Goal: Check status: Check status

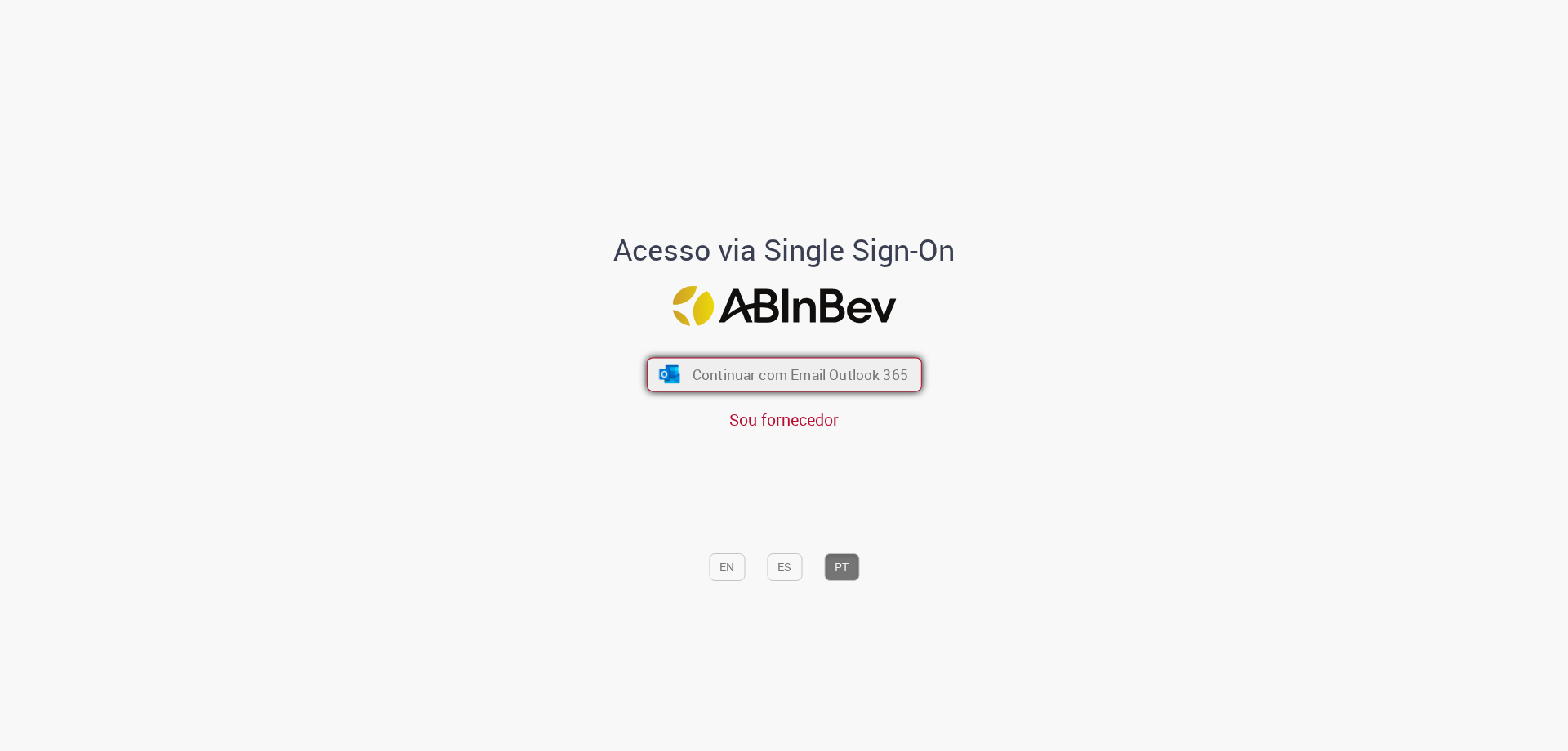
click at [810, 380] on span "Continuar com Email Outlook 365" at bounding box center [799, 375] width 216 height 19
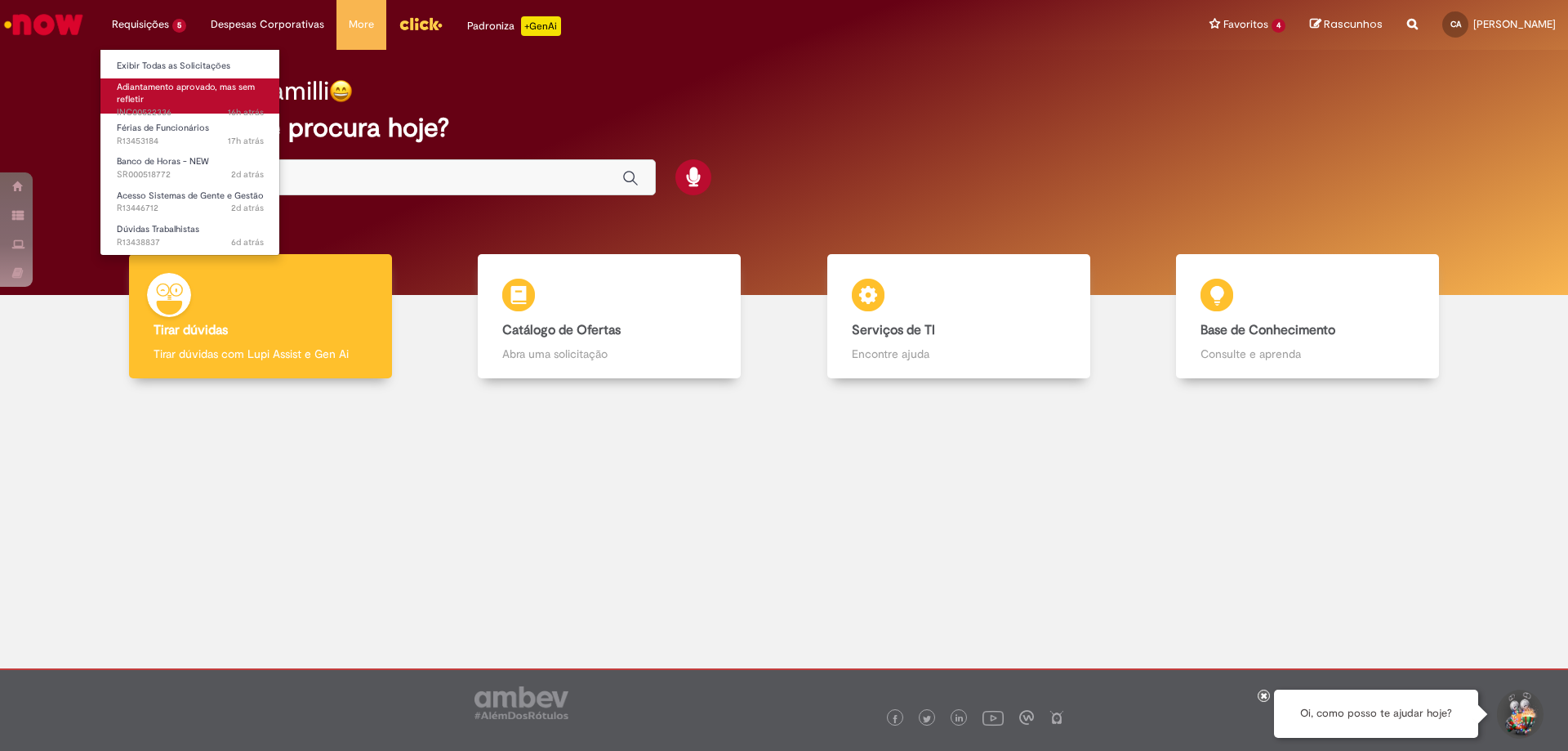
click at [170, 87] on span "Adiantamento aprovado, mas sem refletir" at bounding box center [185, 93] width 138 height 25
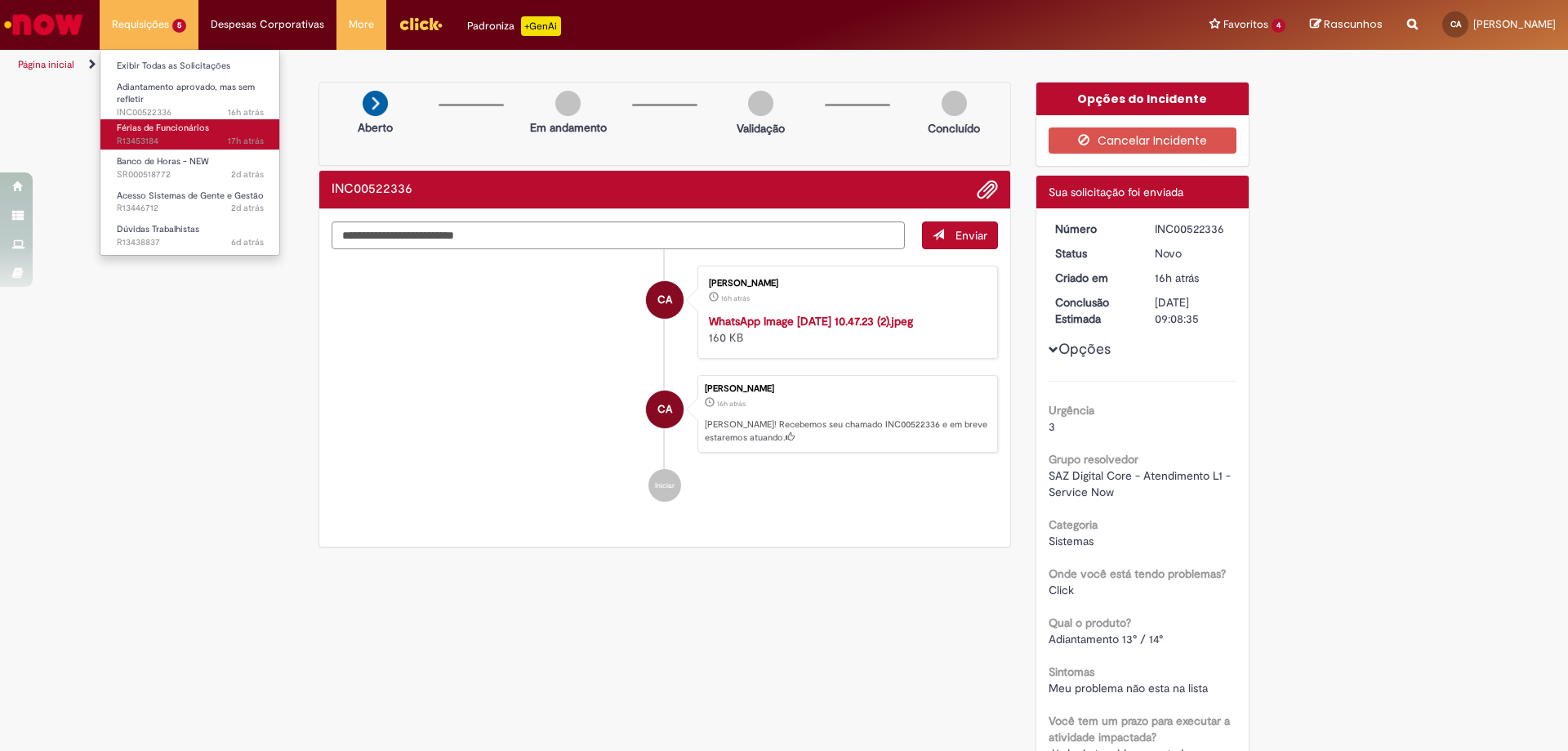
click at [177, 137] on span "17h atrás 17 horas atrás R13453184" at bounding box center [190, 141] width 147 height 13
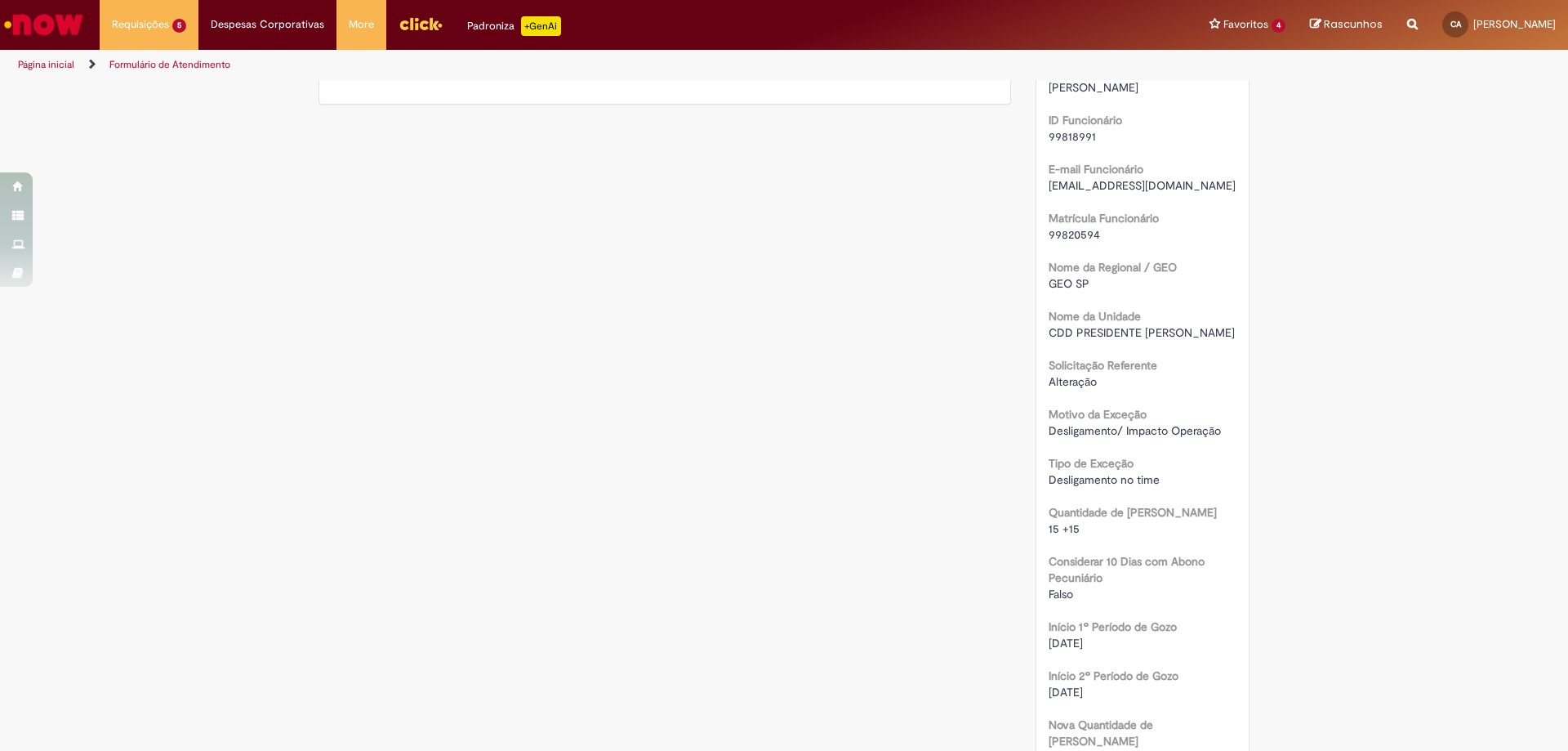
scroll to position [94, 0]
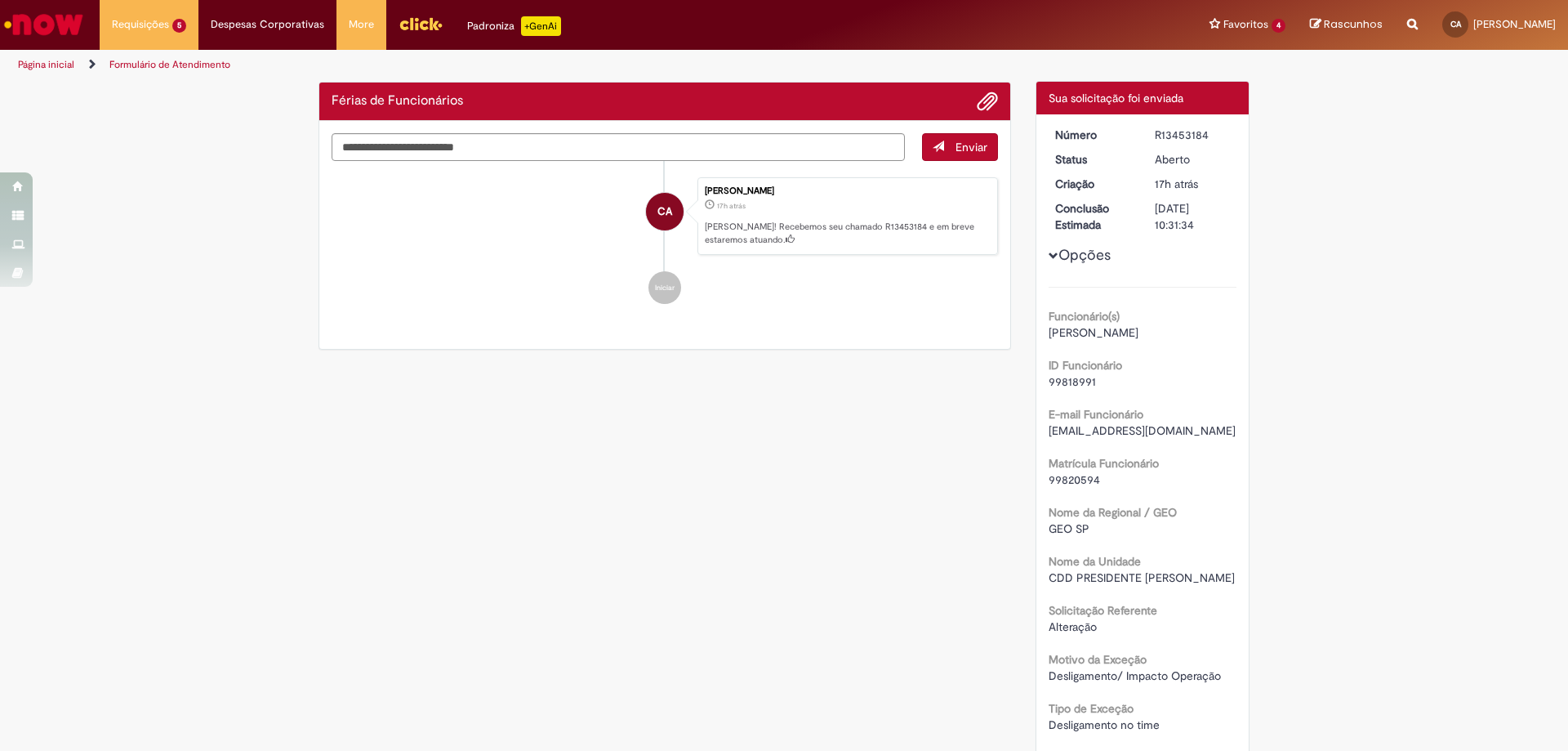
click at [0, 0] on button "Opções" at bounding box center [0, 0] width 0 height 0
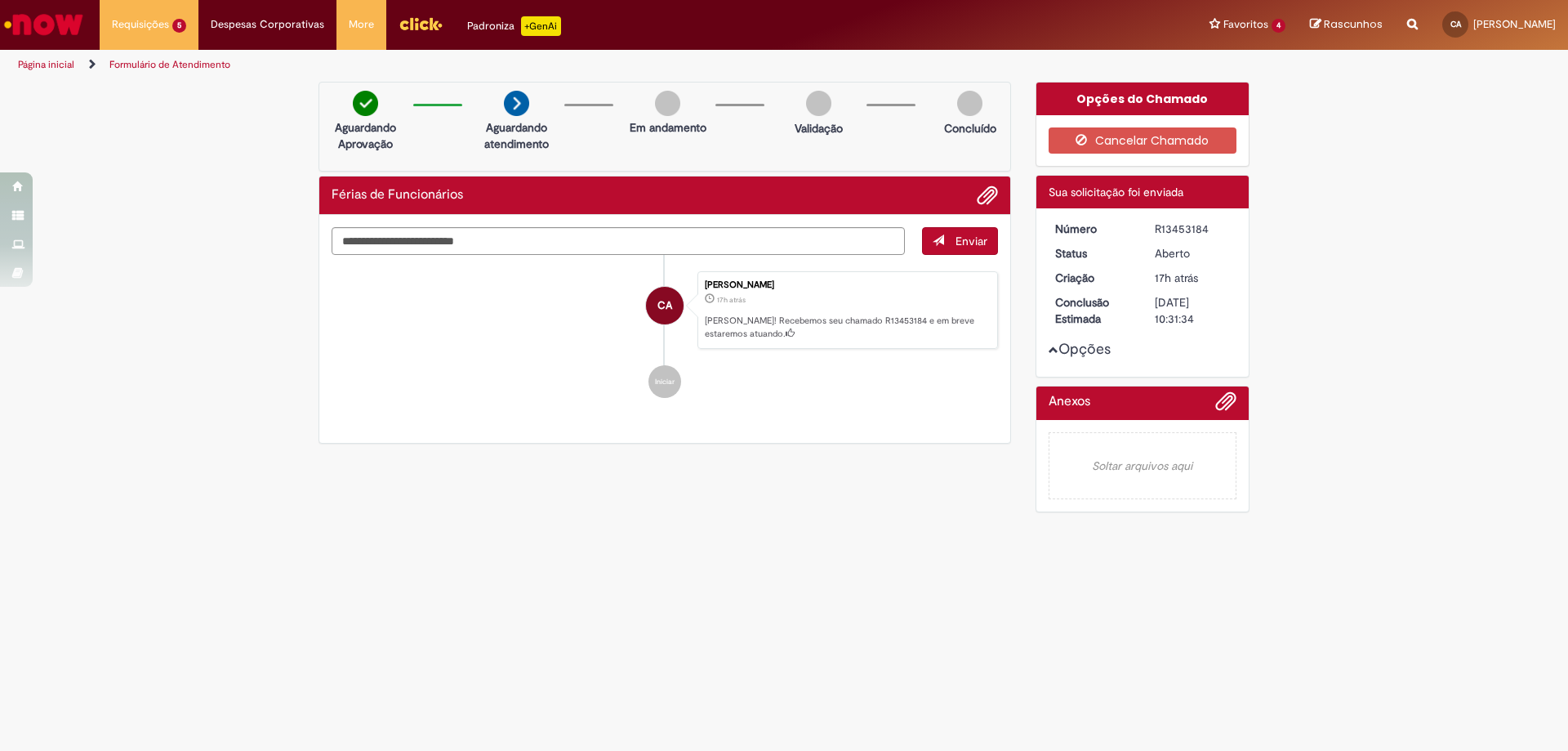
click at [0, 0] on button "Opções" at bounding box center [0, 0] width 0 height 0
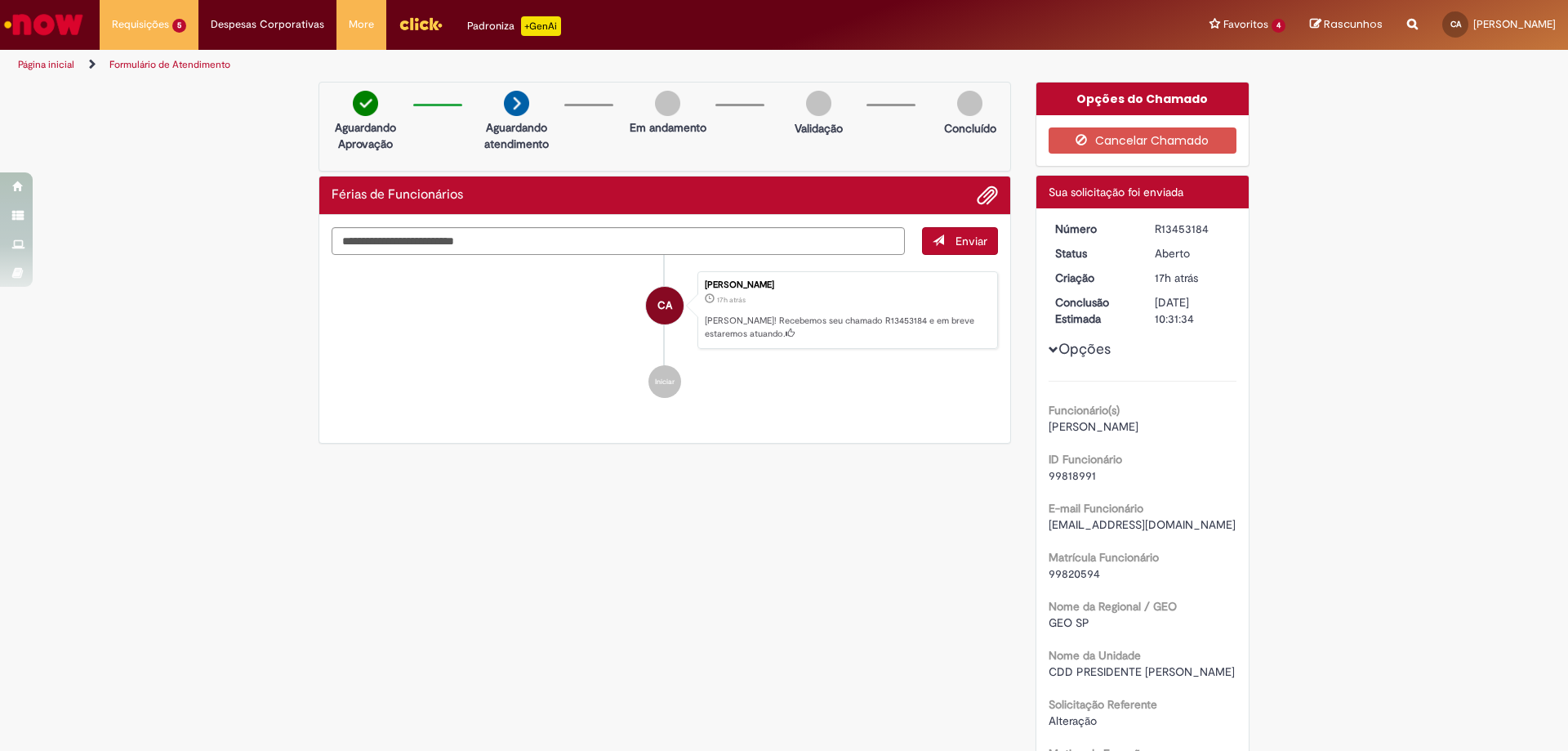
click at [1139, 424] on span "[PERSON_NAME]" at bounding box center [1094, 426] width 90 height 15
click at [161, 66] on link "Exibir Todas as Solicitações" at bounding box center [190, 66] width 180 height 18
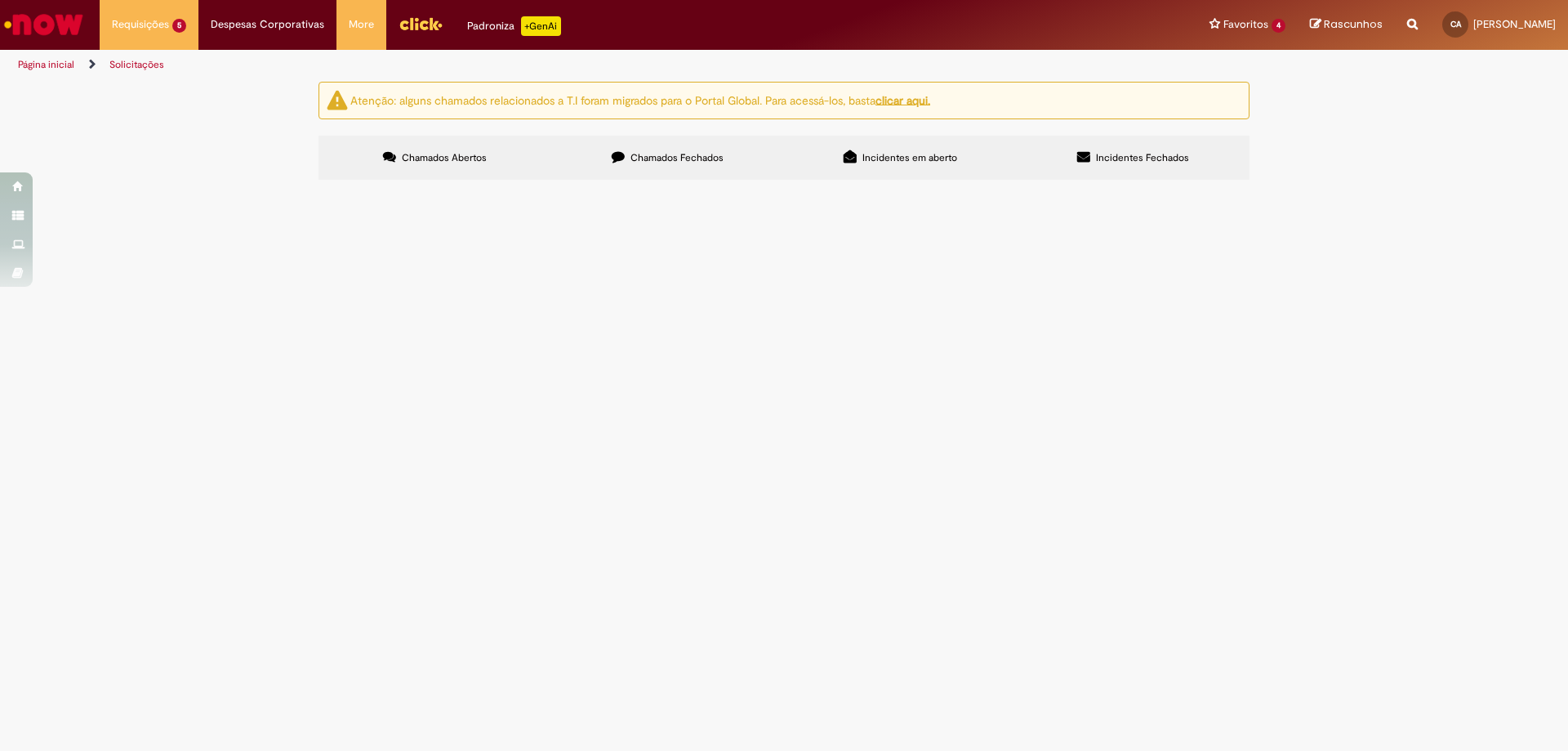
click at [905, 97] on u "clicar aqui." at bounding box center [902, 100] width 55 height 15
